Goal: Transaction & Acquisition: Purchase product/service

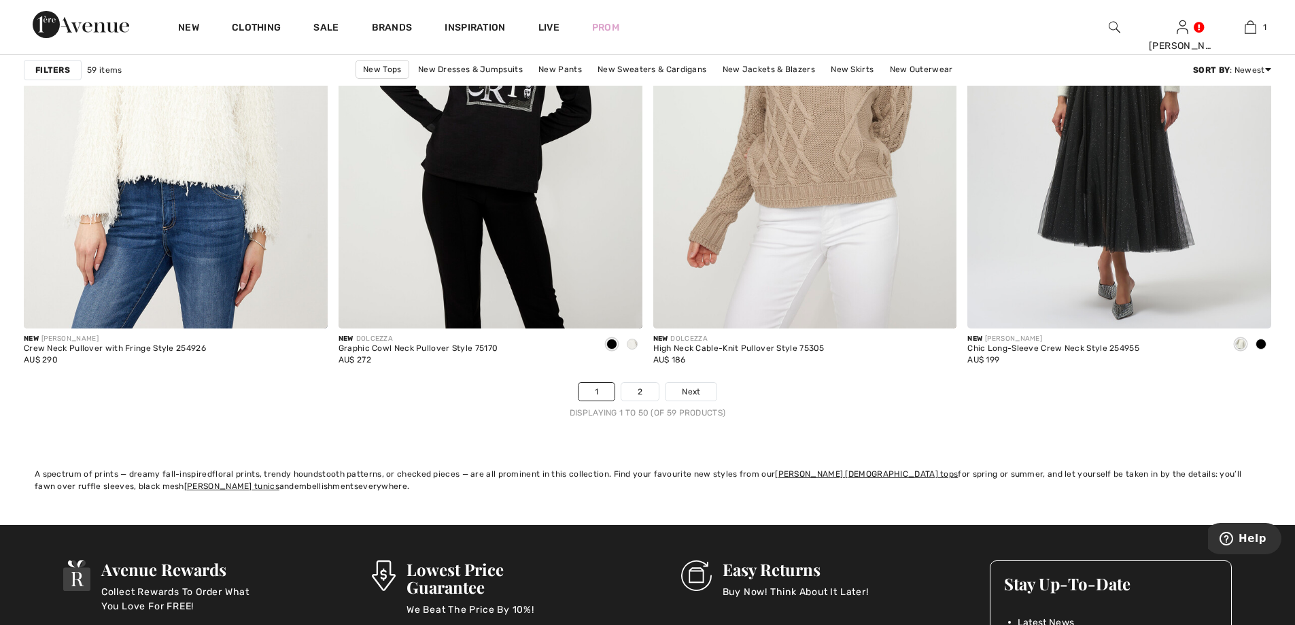
scroll to position [7820, 0]
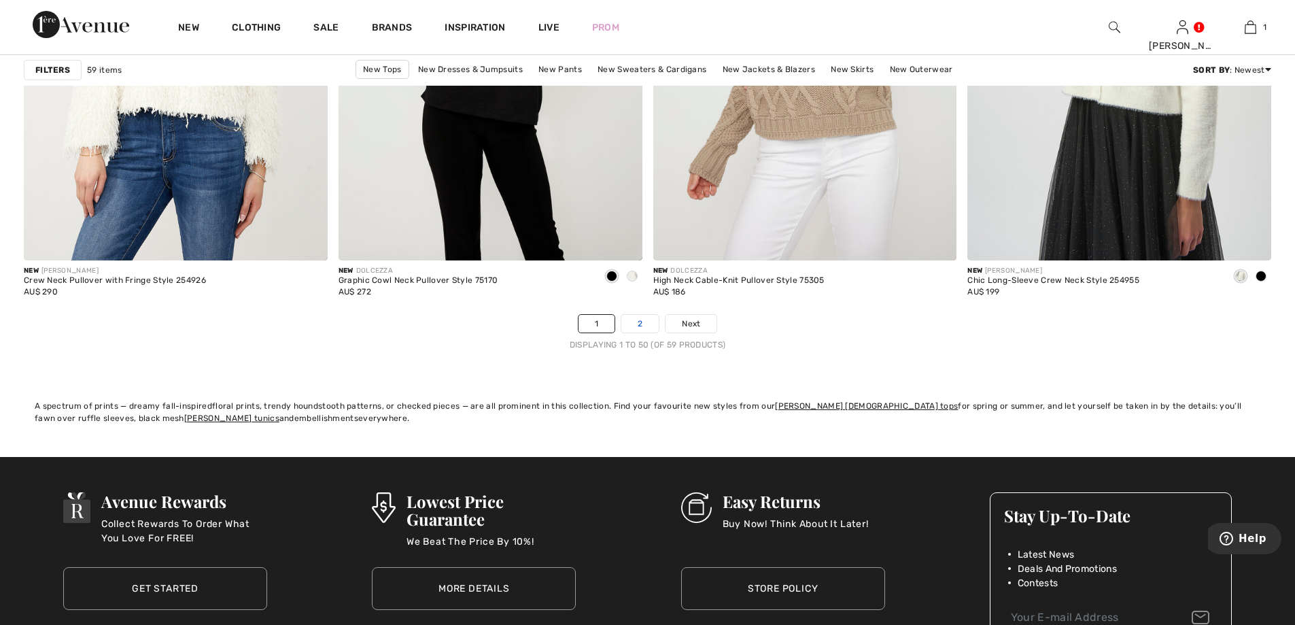
click at [644, 326] on link "2" at bounding box center [640, 324] width 37 height 18
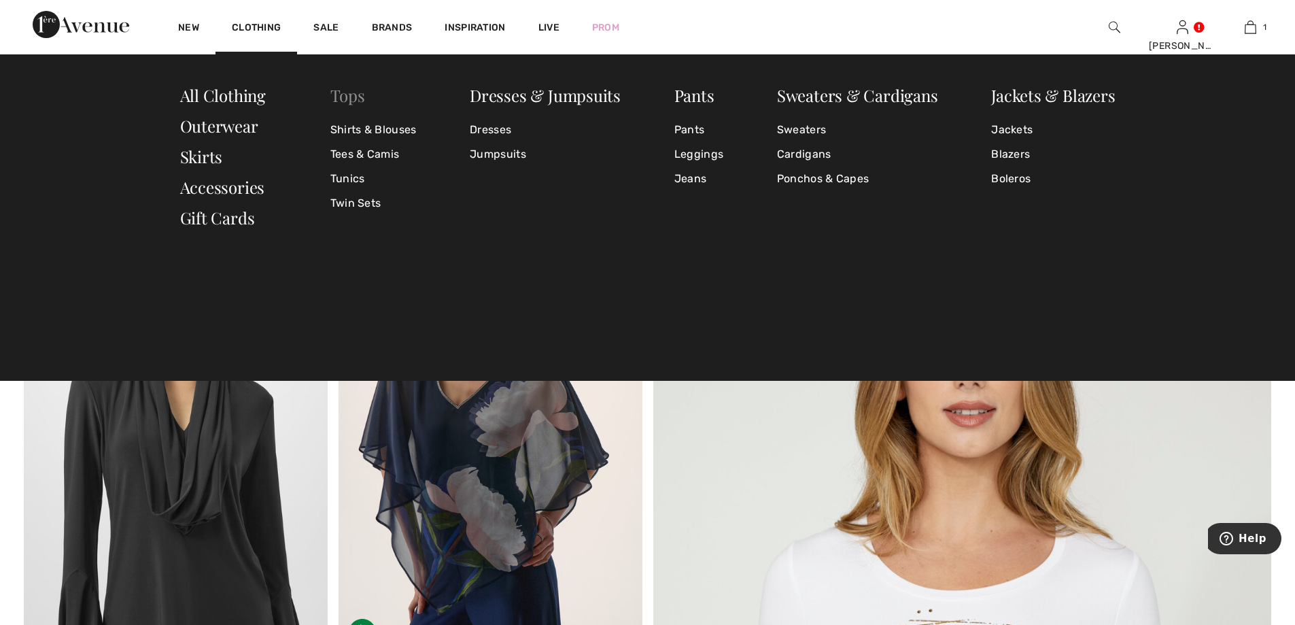
click at [344, 96] on link "Tops" at bounding box center [347, 95] width 35 height 22
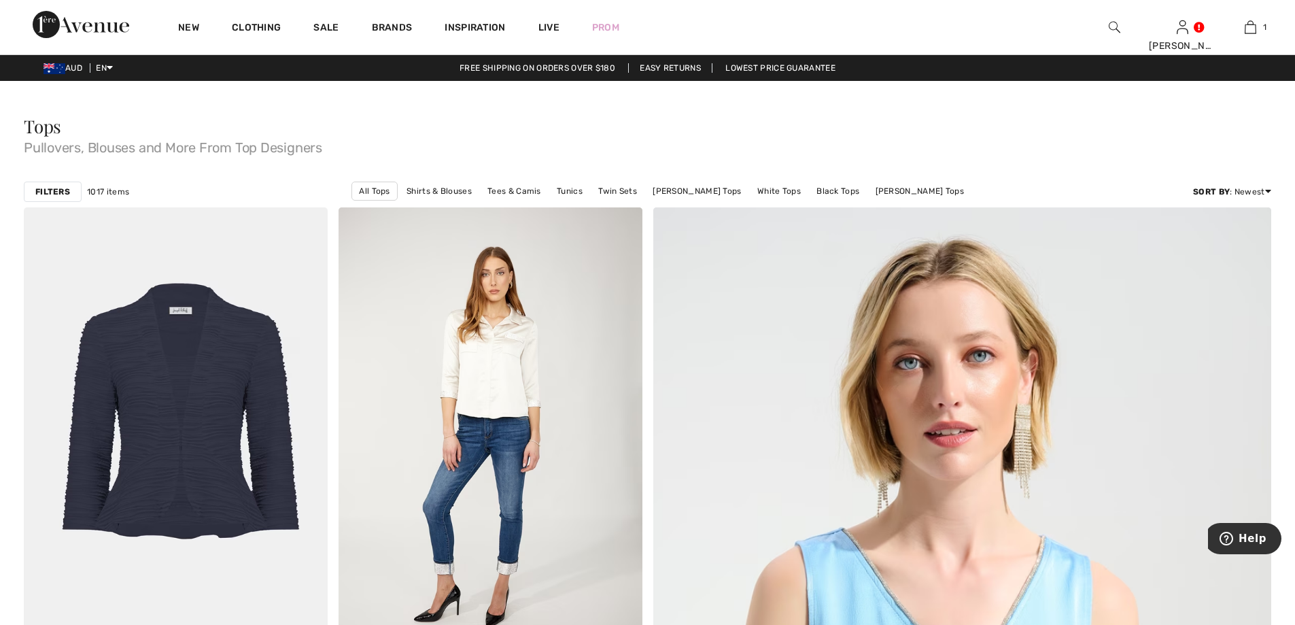
click at [60, 194] on strong "Filters" at bounding box center [52, 192] width 35 height 12
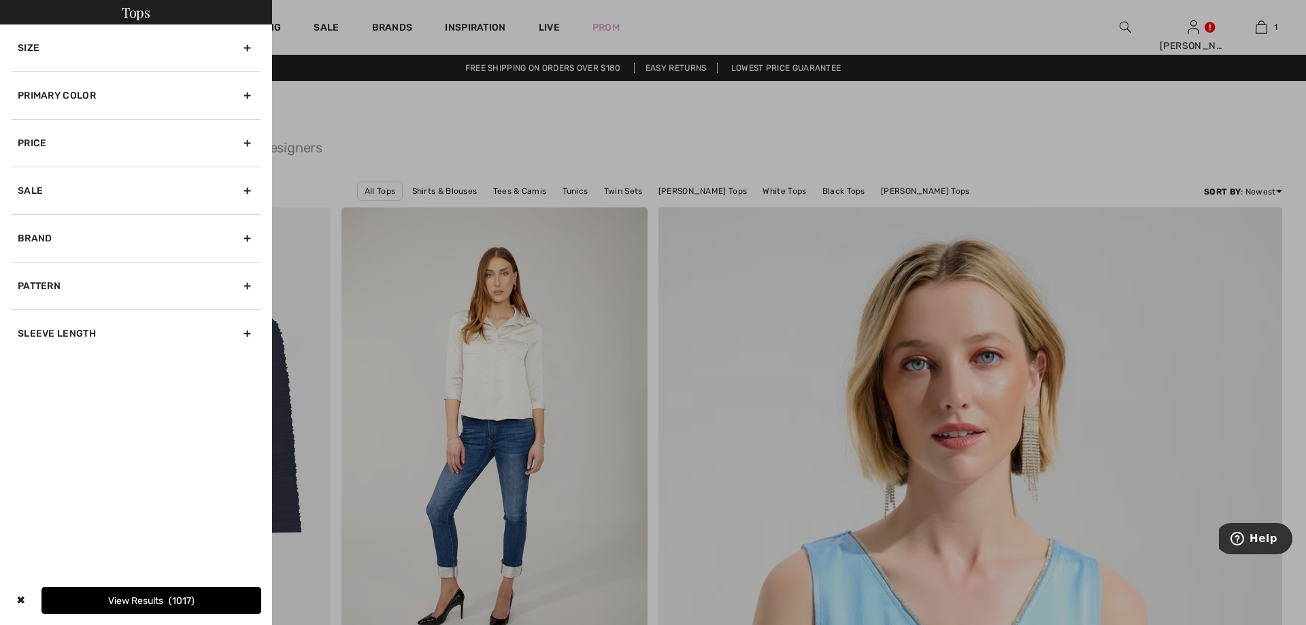
click at [248, 334] on div "Sleeve length" at bounding box center [136, 333] width 250 height 48
click at [27, 391] on input"] "3/4 Sleeve" at bounding box center [23, 392] width 10 height 10
checkbox input"] "true"
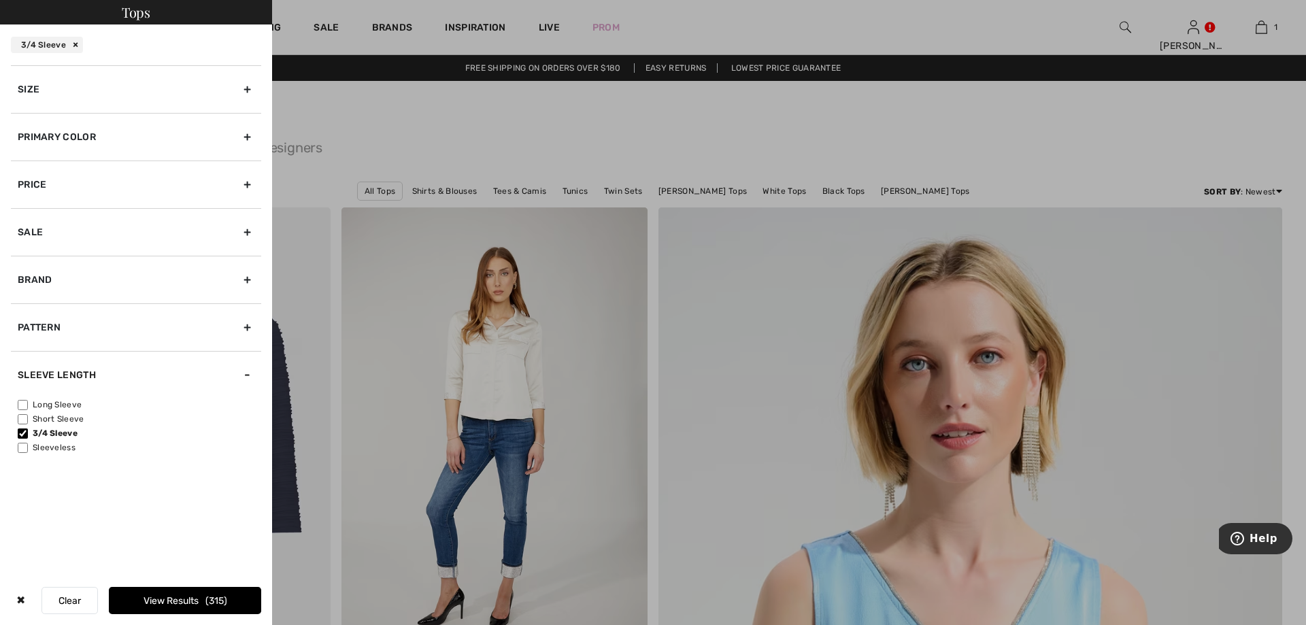
click at [205, 600] on button "View Results 315" at bounding box center [185, 600] width 152 height 27
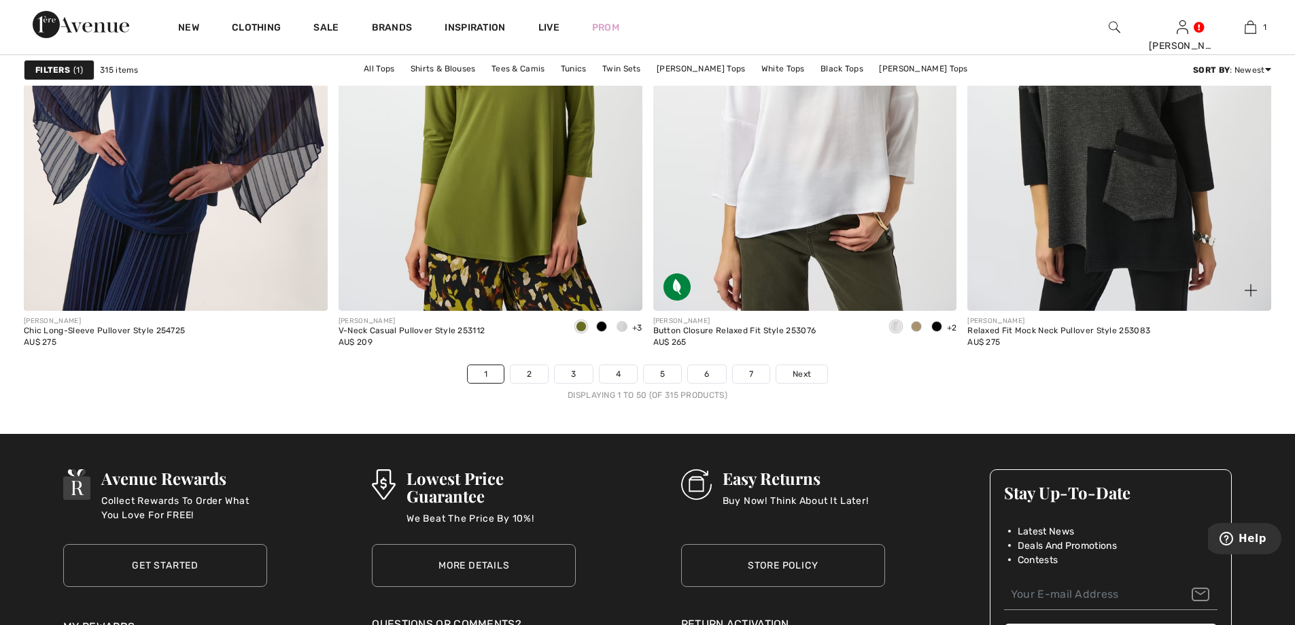
scroll to position [7820, 0]
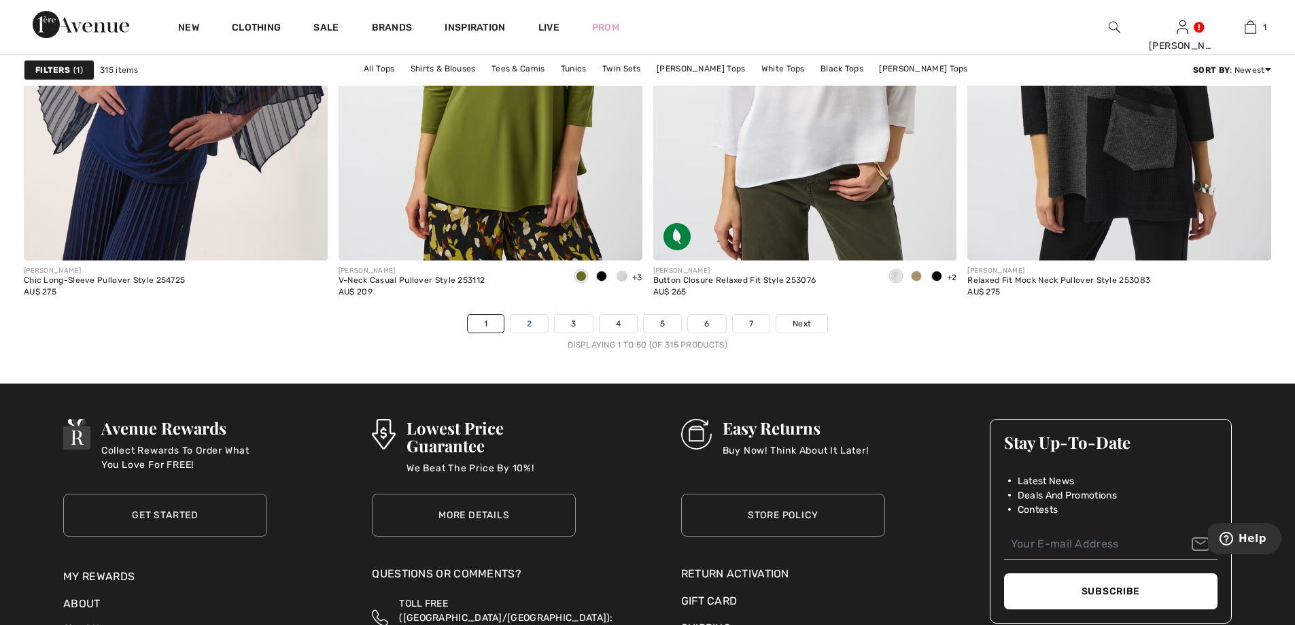
click at [530, 320] on link "2" at bounding box center [529, 324] width 37 height 18
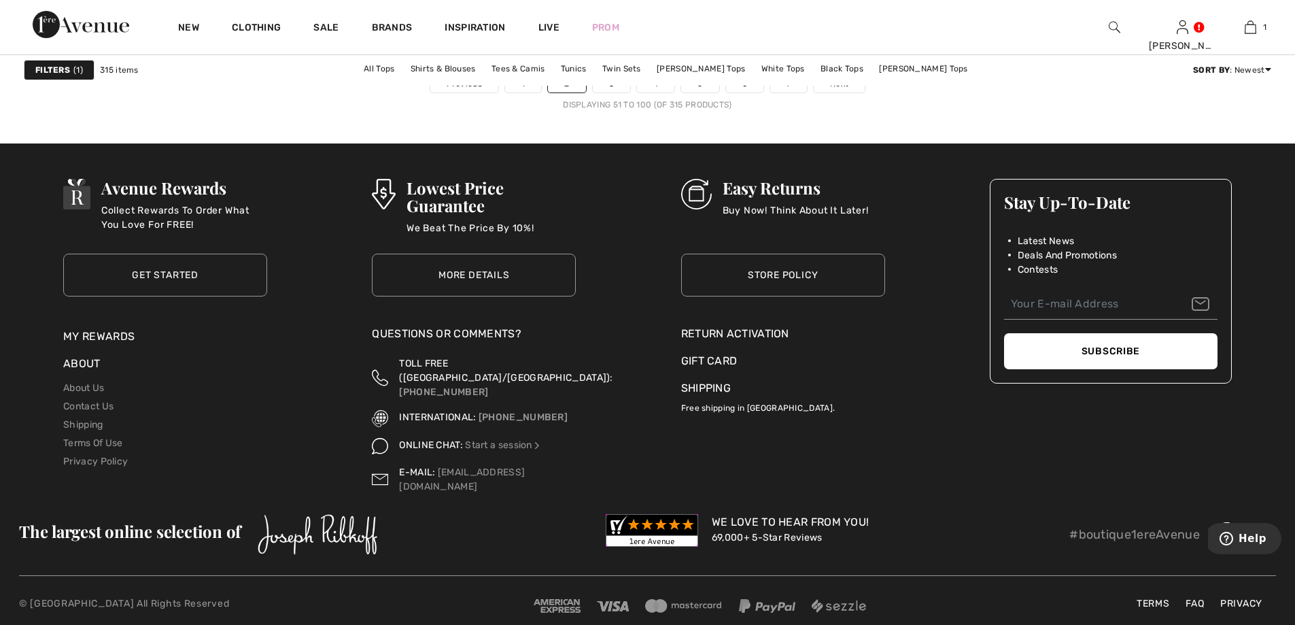
scroll to position [7956, 0]
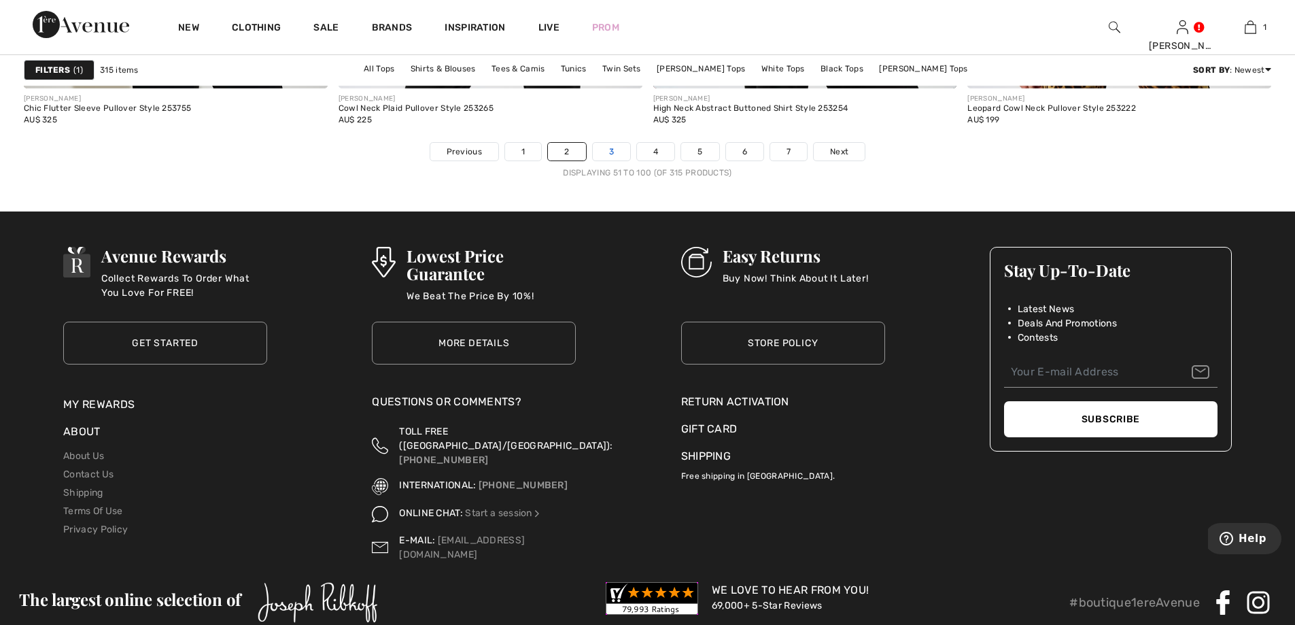
click at [613, 149] on link "3" at bounding box center [611, 152] width 37 height 18
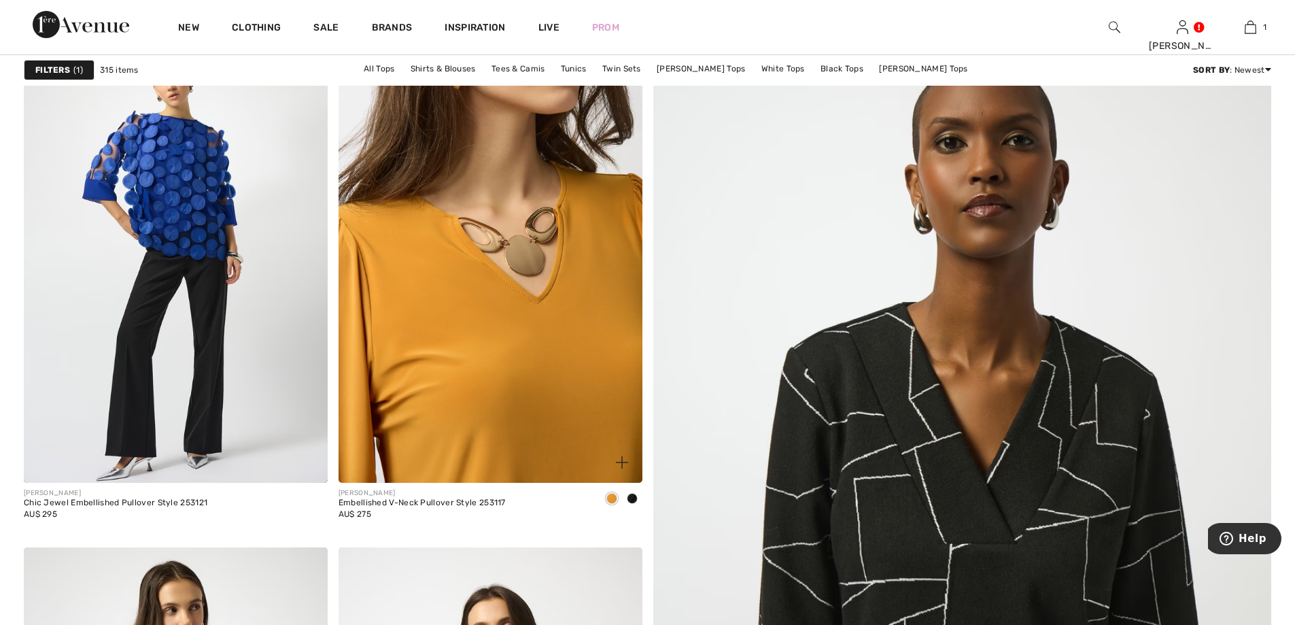
scroll to position [136, 0]
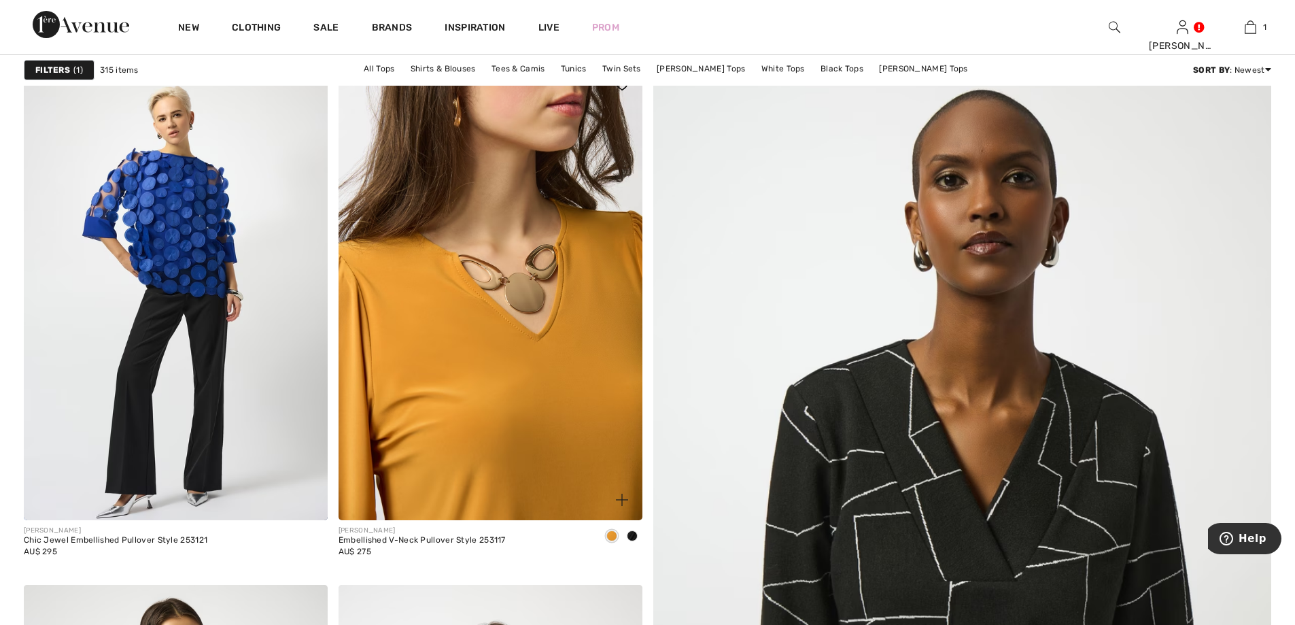
click at [495, 322] on img at bounding box center [491, 293] width 304 height 456
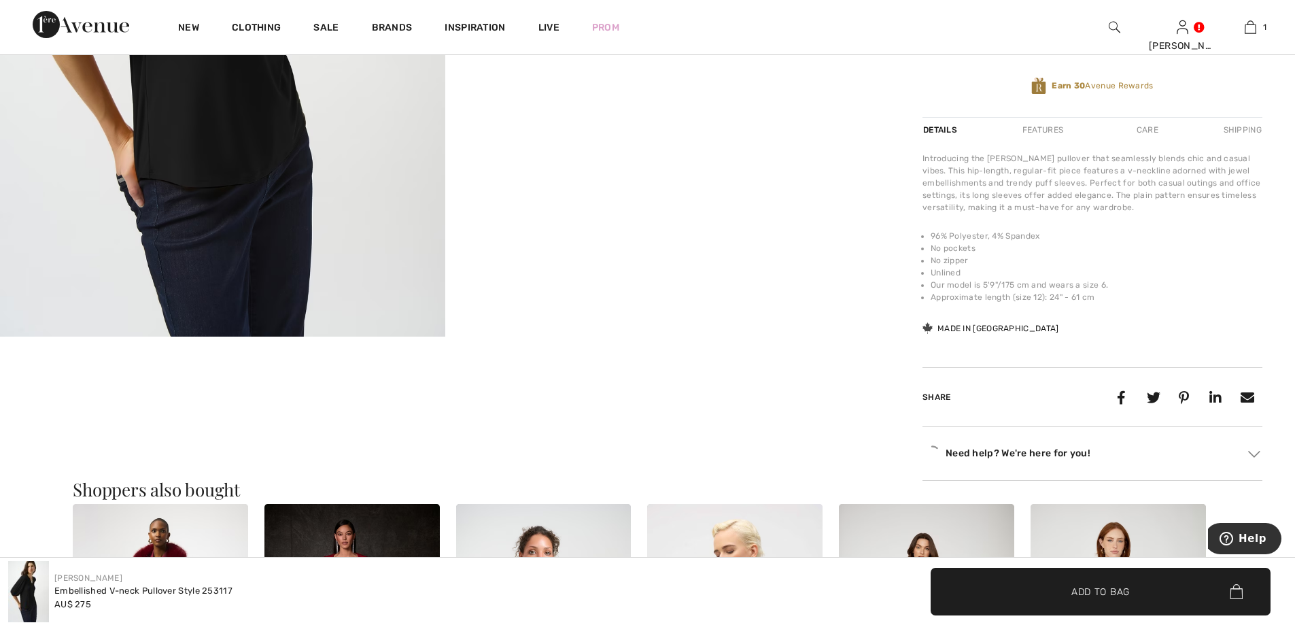
scroll to position [476, 0]
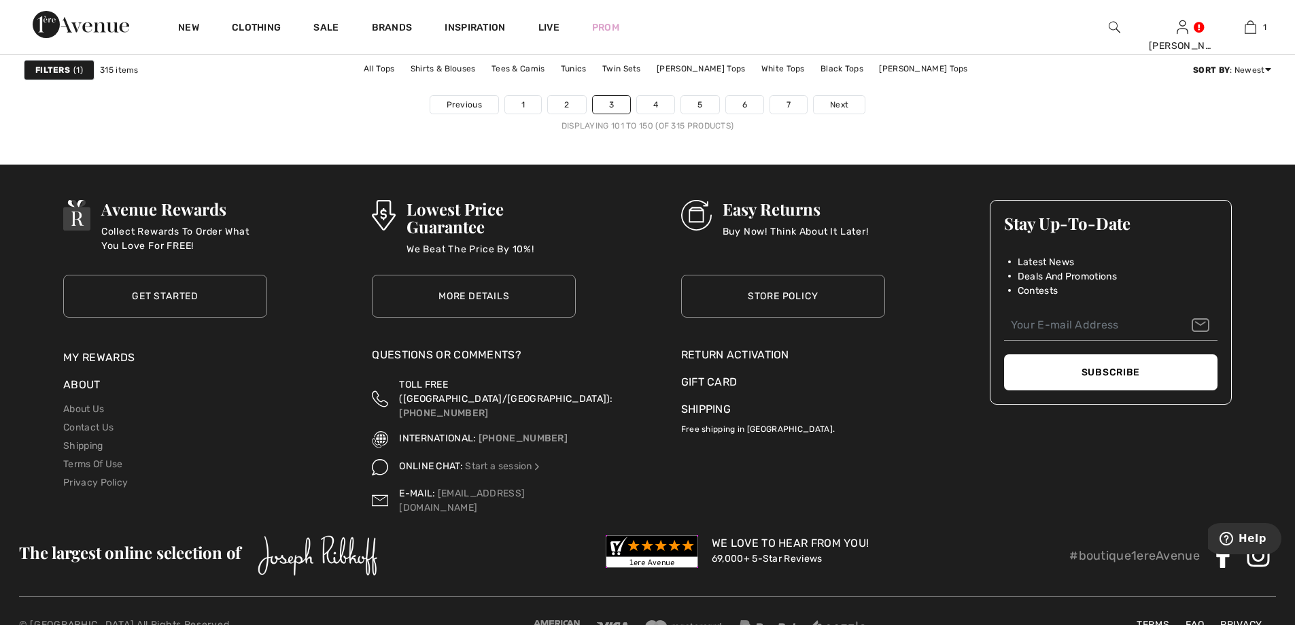
scroll to position [8024, 0]
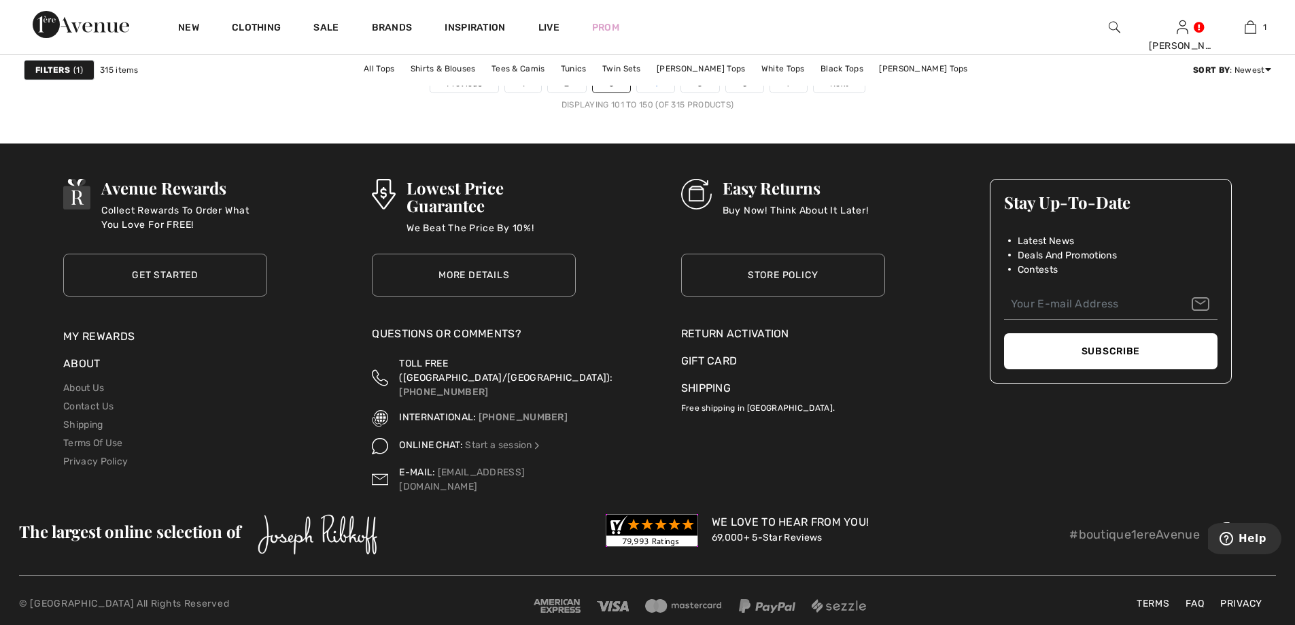
click at [656, 88] on link "4" at bounding box center [655, 84] width 37 height 18
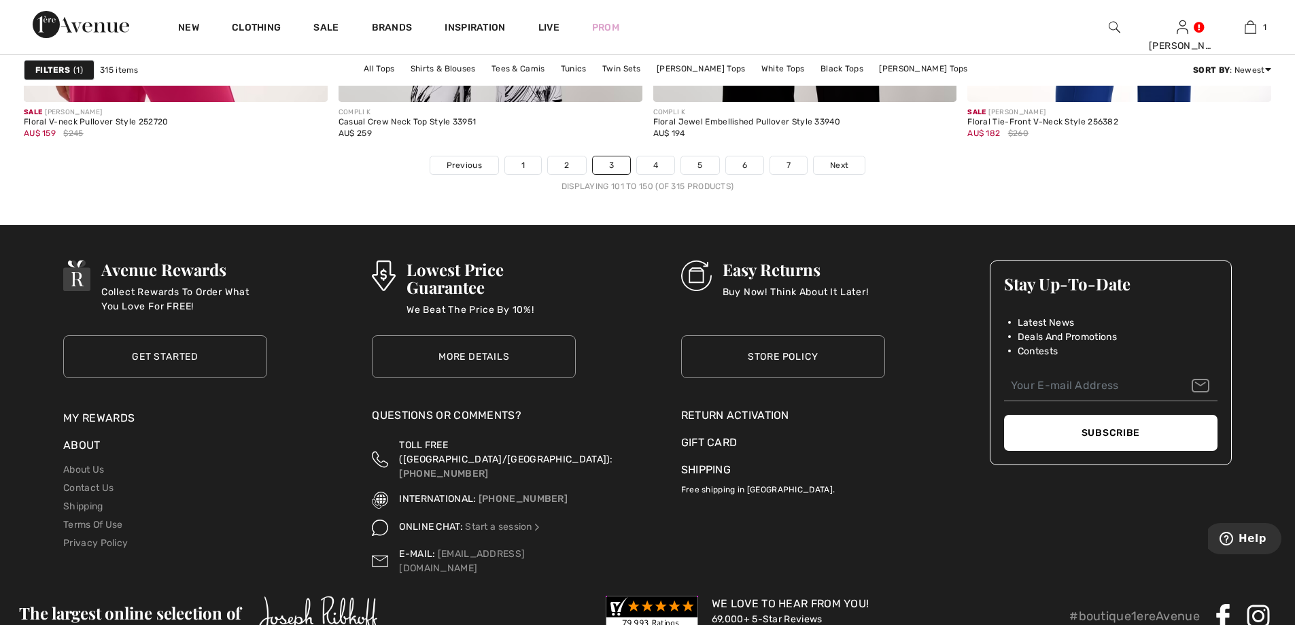
scroll to position [7888, 0]
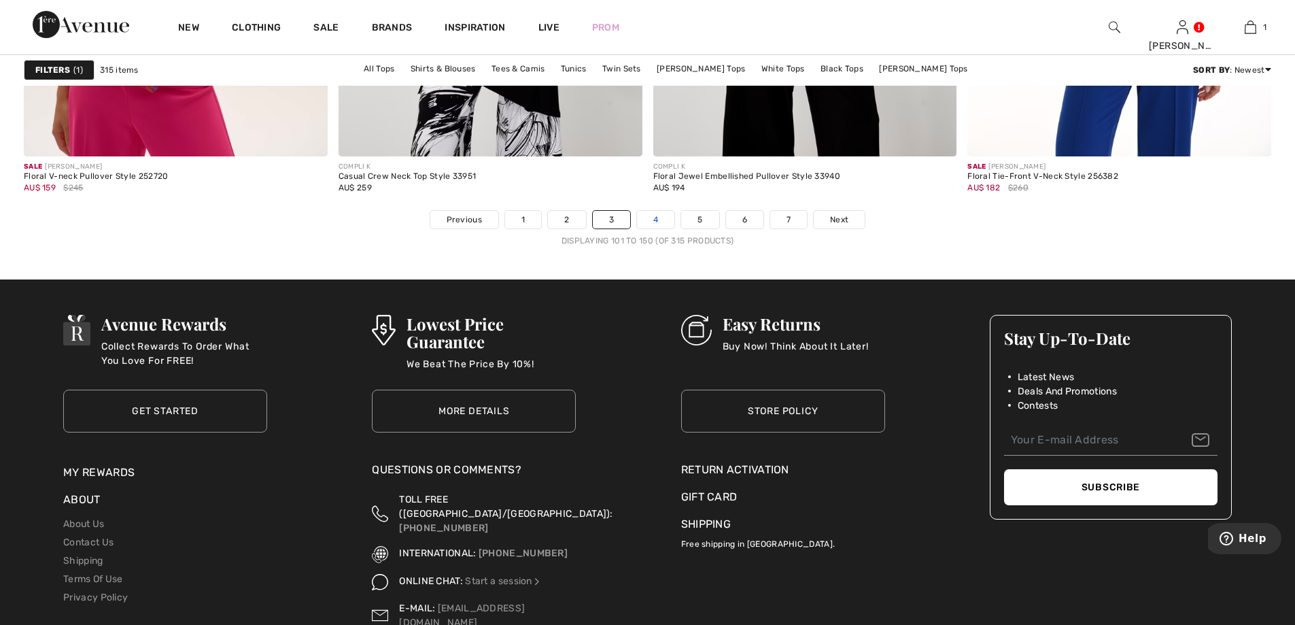
click at [665, 218] on link "4" at bounding box center [655, 220] width 37 height 18
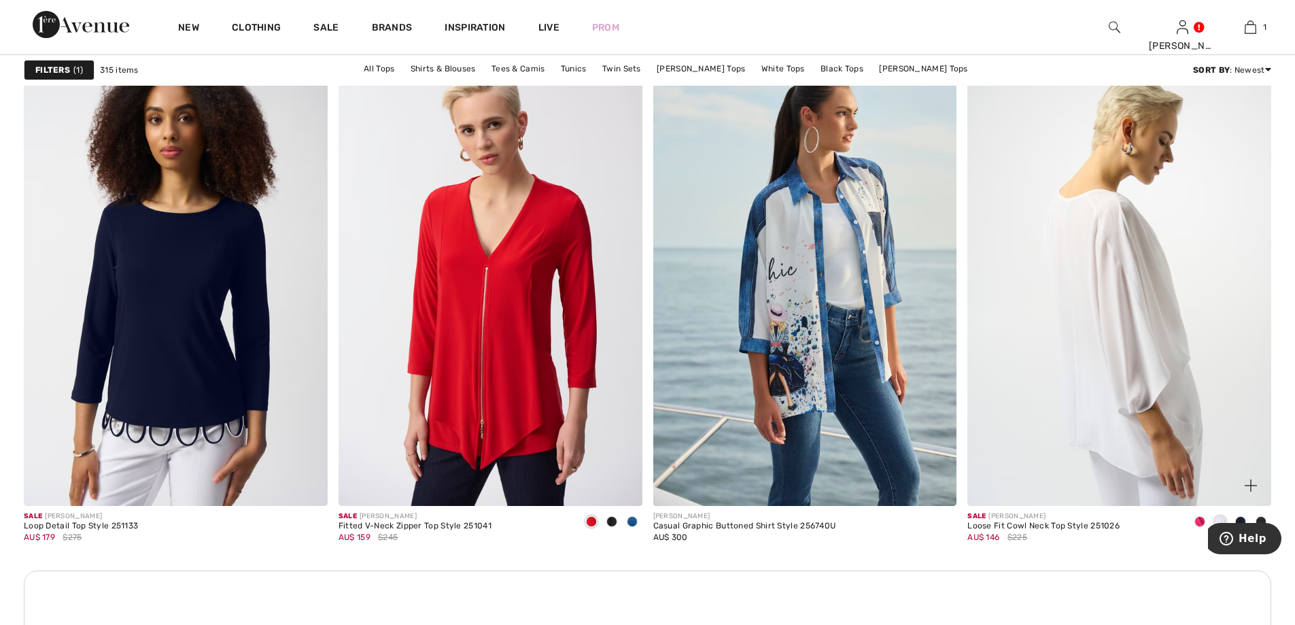
scroll to position [3536, 0]
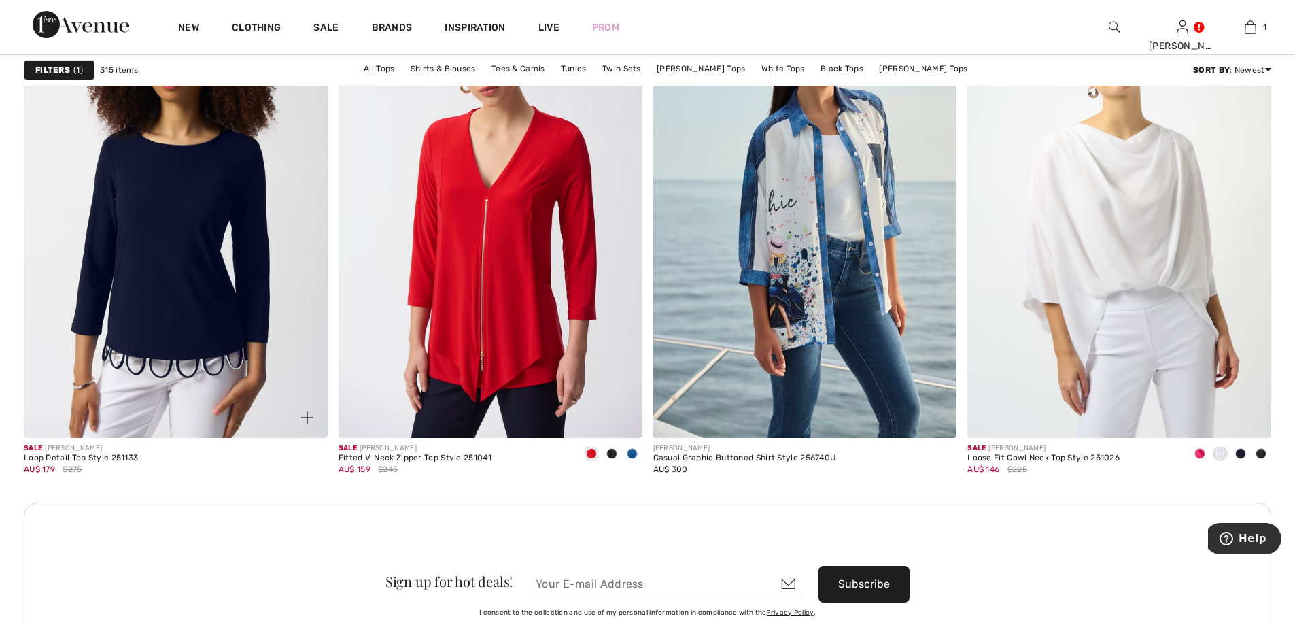
click at [133, 210] on img at bounding box center [176, 210] width 304 height 456
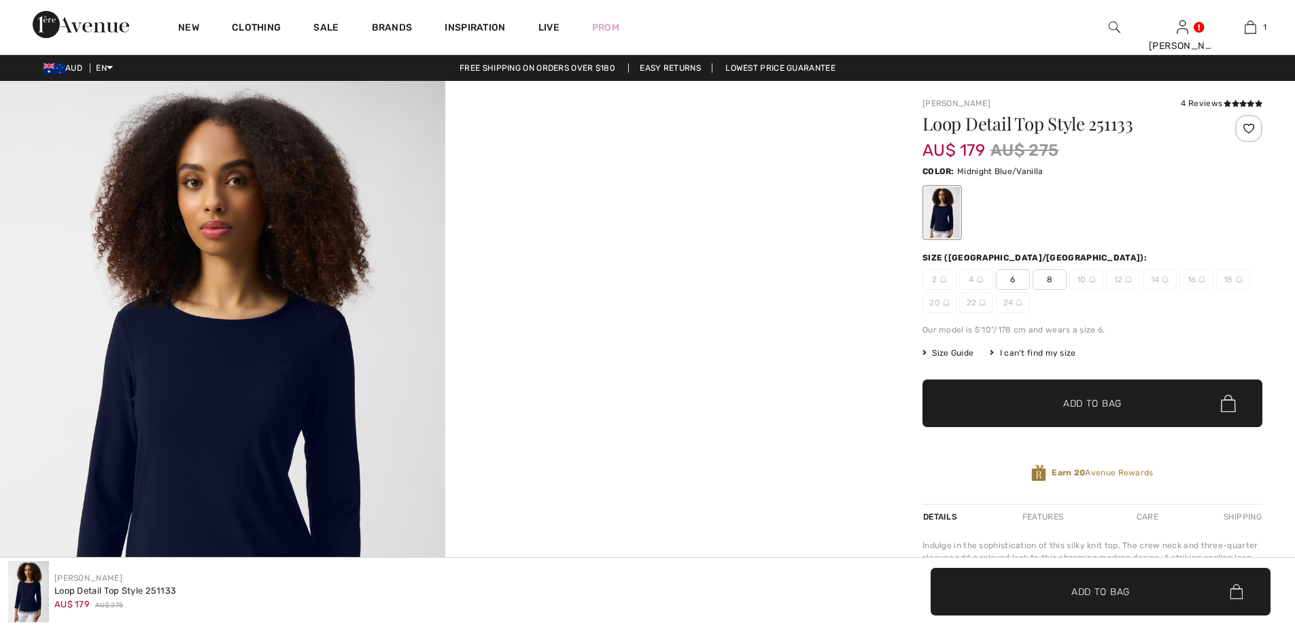
checkbox input "true"
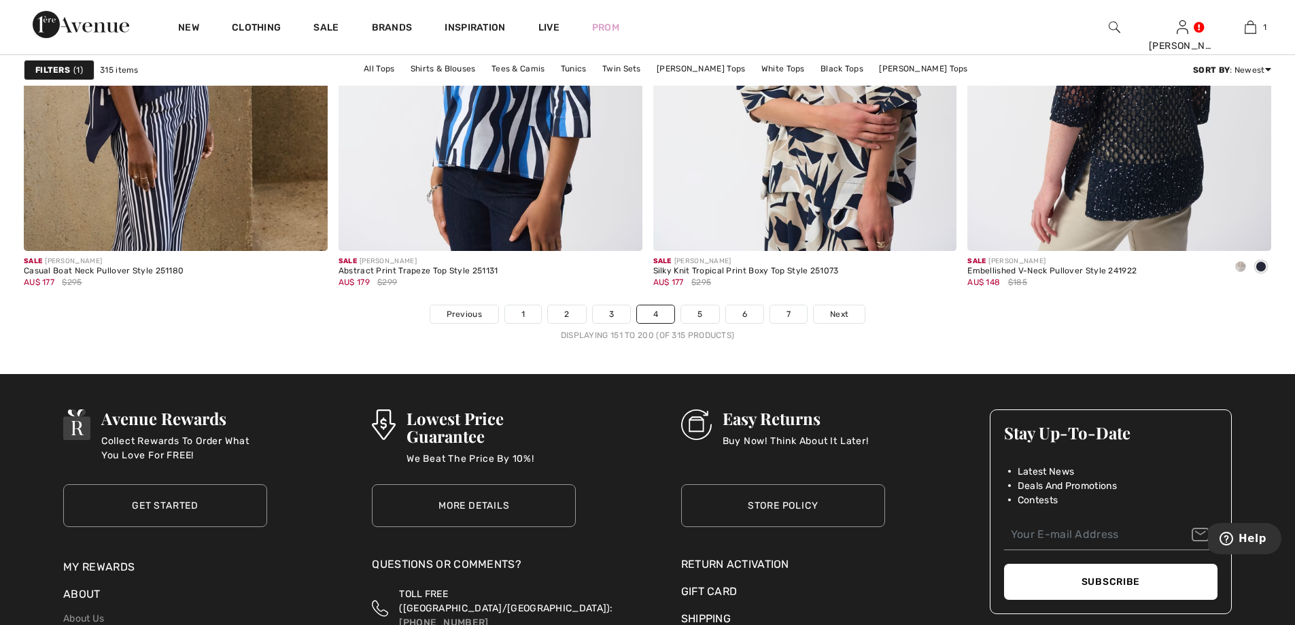
scroll to position [7856, 0]
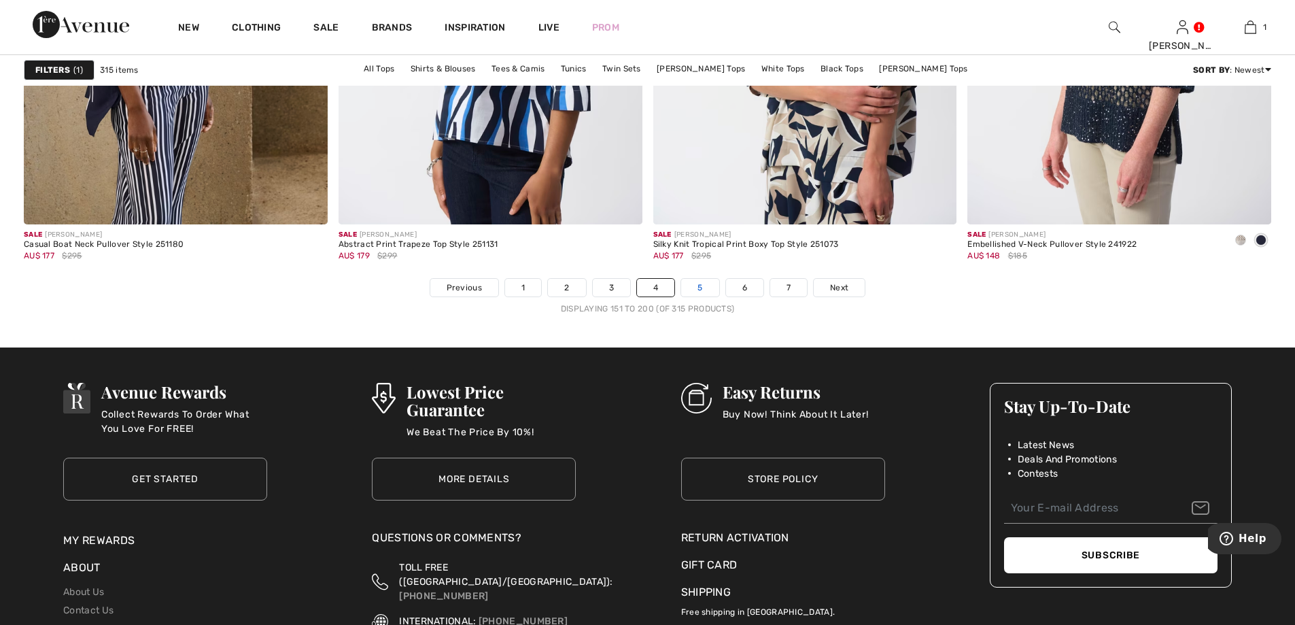
click at [705, 287] on link "5" at bounding box center [699, 288] width 37 height 18
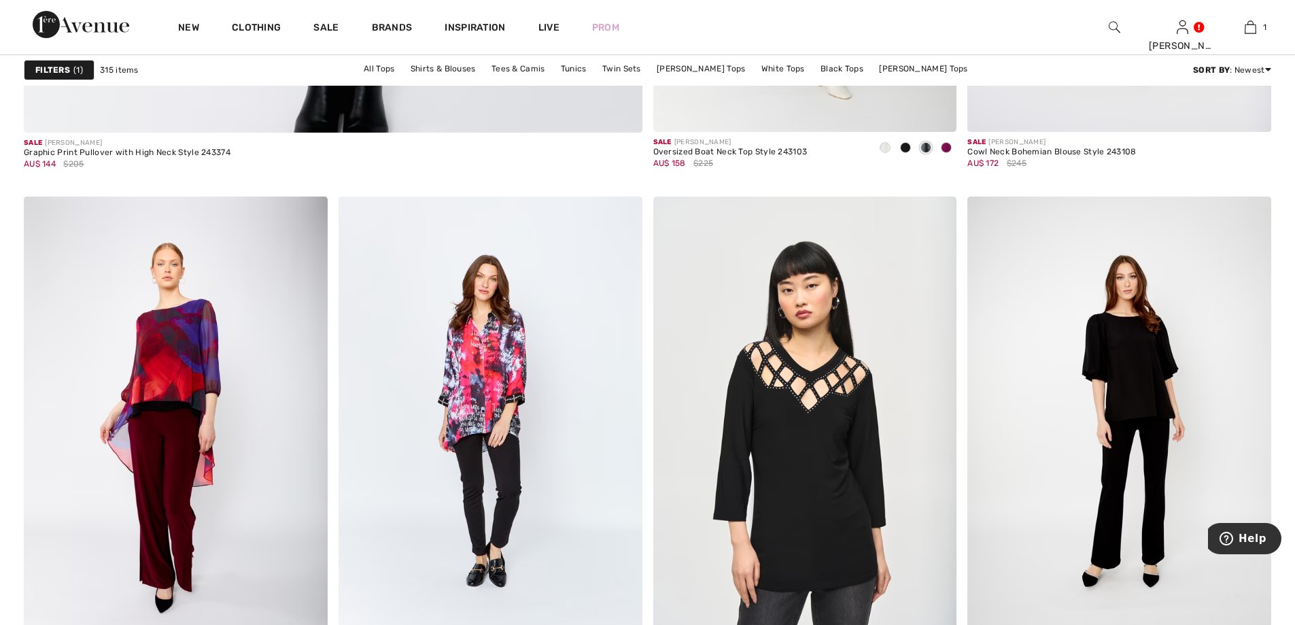
scroll to position [5236, 0]
